Goal: Check status: Check status

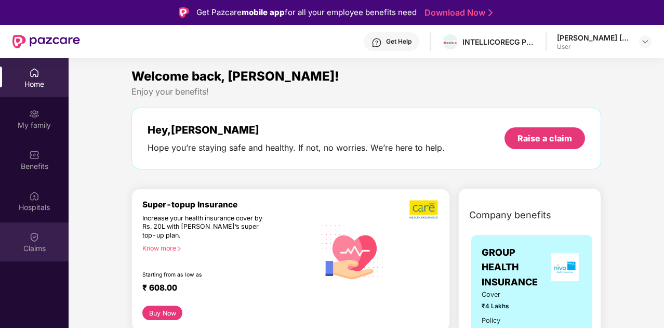
click at [42, 246] on div "Claims" at bounding box center [34, 248] width 69 height 10
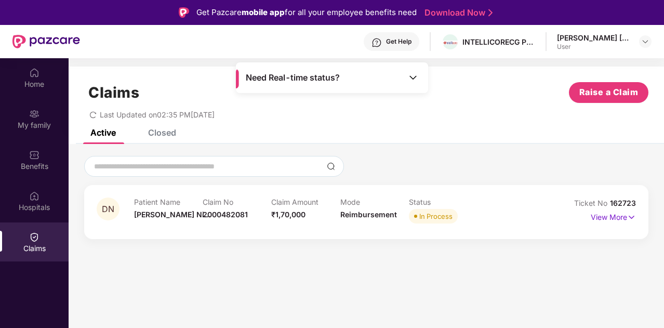
click at [612, 223] on div "View More" at bounding box center [613, 217] width 45 height 17
click at [609, 220] on p "View More" at bounding box center [613, 216] width 45 height 14
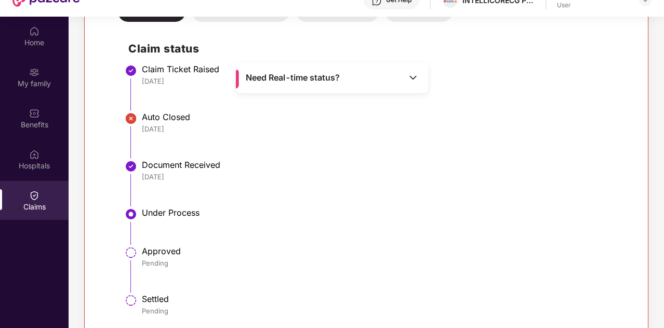
scroll to position [58, 0]
